Goal: Task Accomplishment & Management: Use online tool/utility

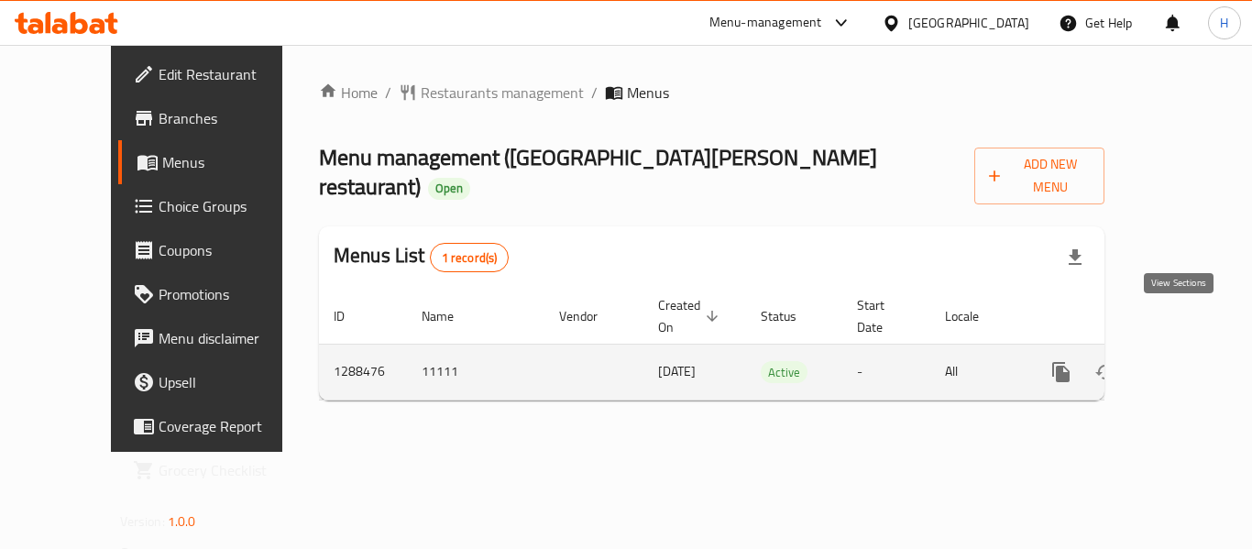
click at [1188, 361] on icon "enhanced table" at bounding box center [1193, 372] width 22 height 22
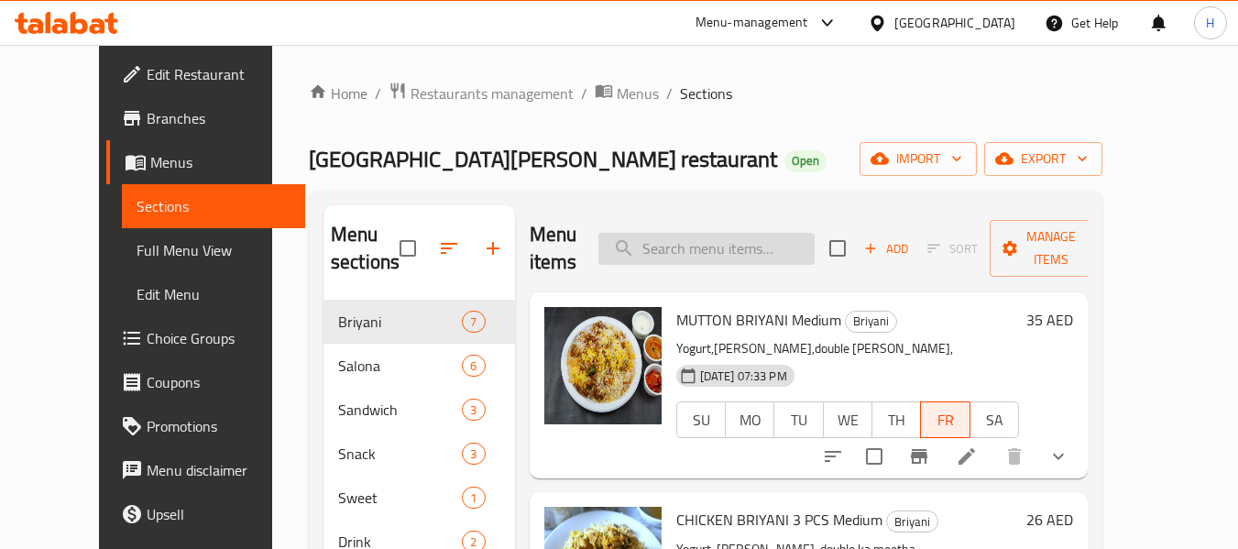
click at [772, 250] on input "search" at bounding box center [707, 249] width 216 height 32
paste input "Salona Batinjan"
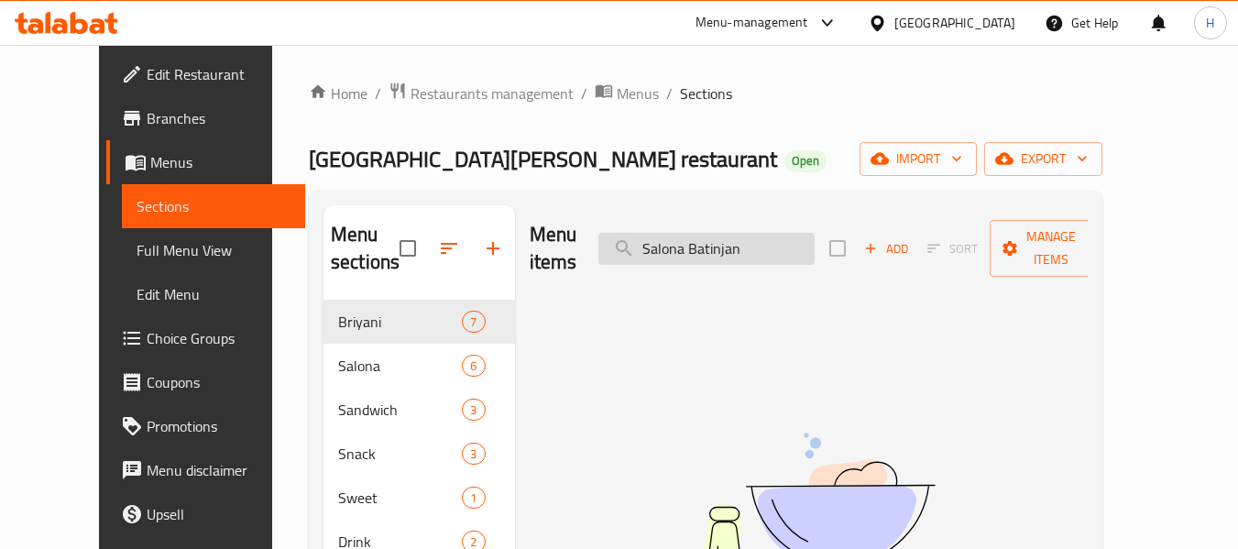
click at [714, 233] on input "Salona Batinjan" at bounding box center [707, 249] width 216 height 32
paste input "[PERSON_NAME]"
type input "[PERSON_NAME]"
